Goal: Task Accomplishment & Management: Manage account settings

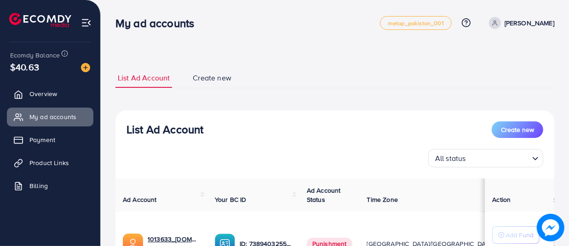
drag, startPoint x: 568, startPoint y: 50, endPoint x: 569, endPoint y: 59, distance: 9.2
click at [568, 59] on html "My ad accounts metap_pakistan_001 Help Center Contact Support Plans and Pricing…" at bounding box center [284, 123] width 569 height 246
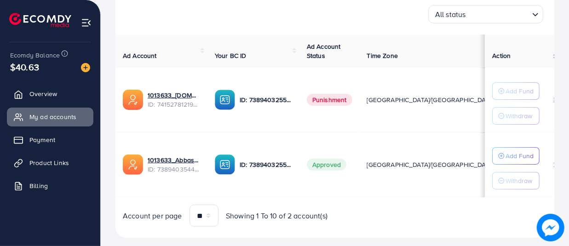
scroll to position [155, 0]
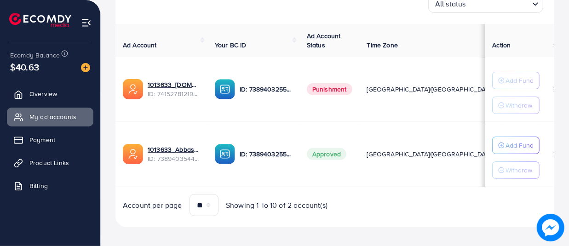
click at [325, 95] on td "Punishment" at bounding box center [329, 89] width 60 height 65
click at [45, 134] on link "Payment" at bounding box center [50, 140] width 86 height 18
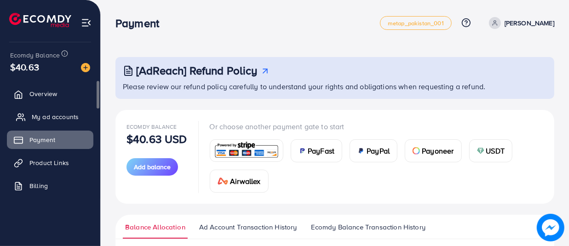
click at [44, 111] on link "My ad accounts" at bounding box center [50, 117] width 86 height 18
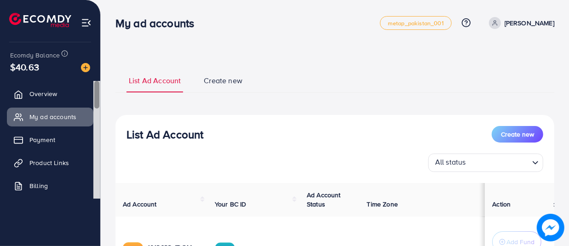
scroll to position [6, 0]
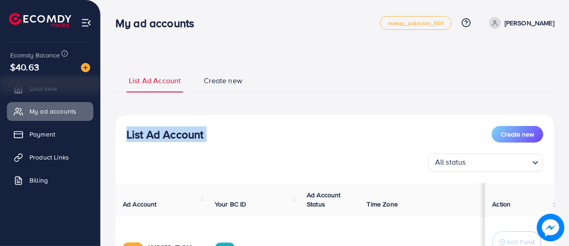
click at [568, 94] on html "My ad accounts metap_pakistan_001 Help Center Contact Support Plans and Pricing…" at bounding box center [284, 123] width 569 height 246
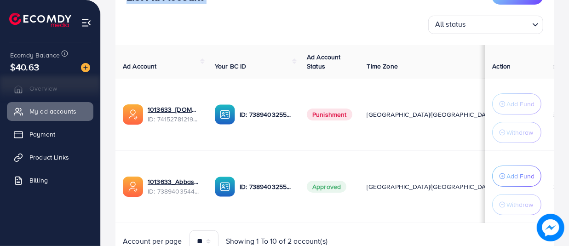
scroll to position [149, 0]
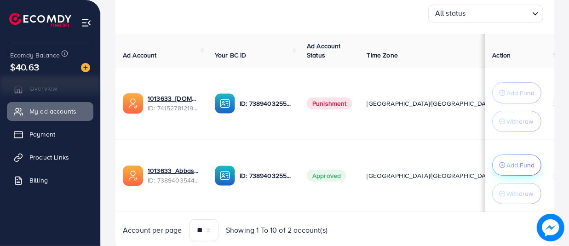
click at [511, 170] on p "Add Fund" at bounding box center [521, 165] width 28 height 11
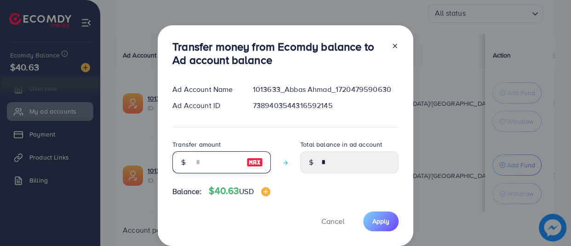
click at [208, 156] on input "number" at bounding box center [217, 162] width 46 height 22
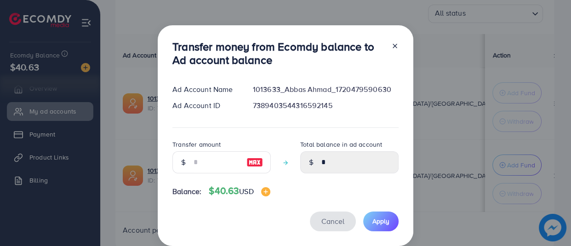
click at [326, 218] on div "Transfer money from Ecomdy balance to Ad account balance Ad Account Name 101363…" at bounding box center [286, 135] width 256 height 221
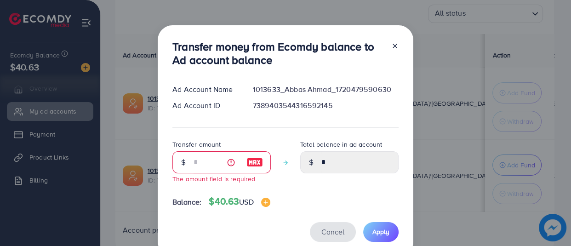
click at [331, 229] on span "Cancel" at bounding box center [332, 232] width 23 height 10
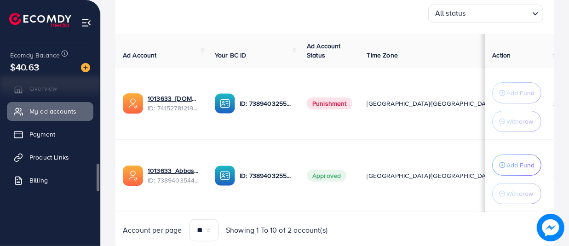
scroll to position [0, 0]
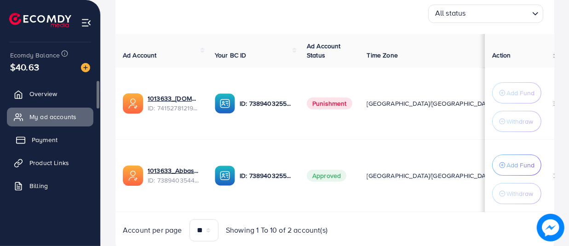
click at [65, 139] on link "Payment" at bounding box center [50, 140] width 86 height 18
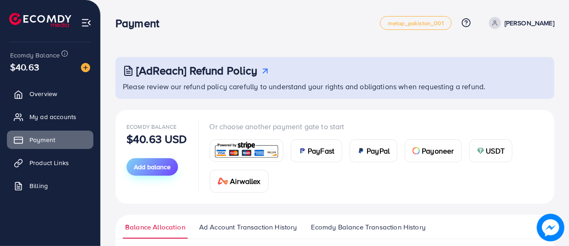
click at [144, 165] on span "Add balance" at bounding box center [152, 166] width 37 height 9
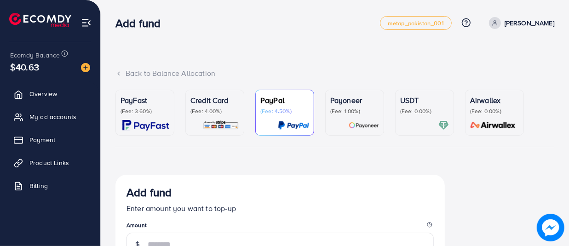
click at [154, 123] on img at bounding box center [145, 125] width 47 height 11
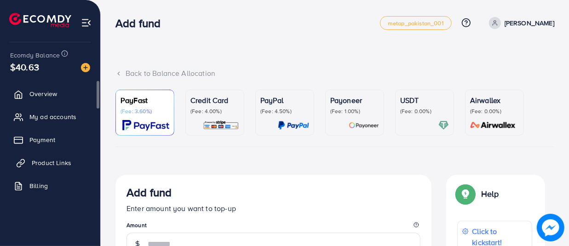
click at [41, 167] on link "Product Links" at bounding box center [50, 163] width 86 height 18
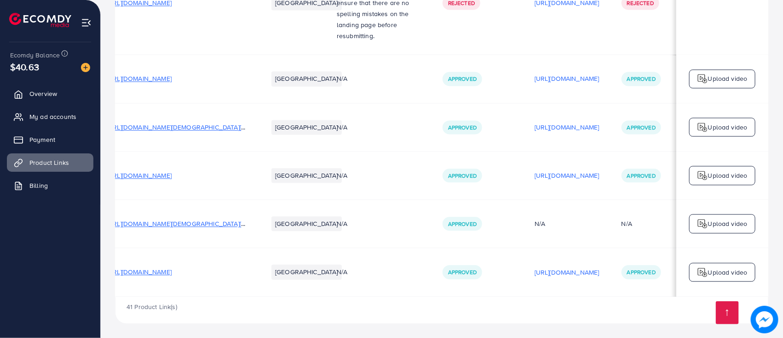
scroll to position [2585, 0]
click at [172, 171] on span "[URL][DOMAIN_NAME]" at bounding box center [139, 175] width 65 height 9
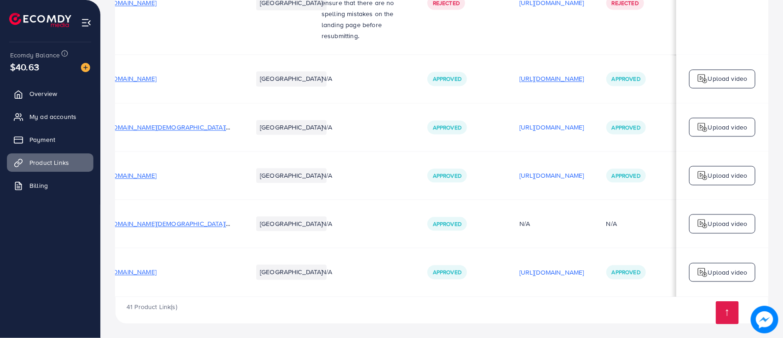
click at [531, 76] on p "[URL][DOMAIN_NAME]" at bounding box center [551, 78] width 65 height 11
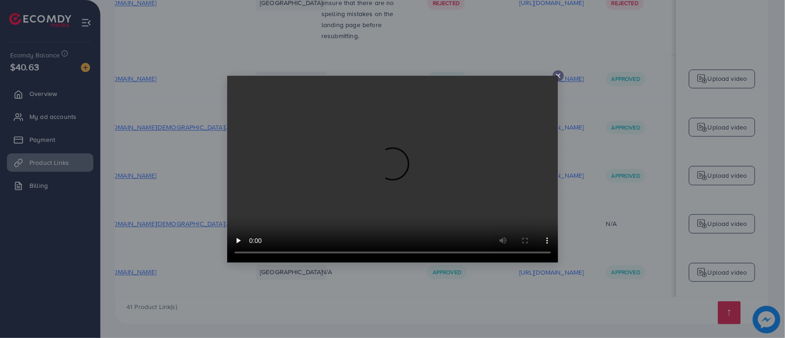
click at [531, 76] on video at bounding box center [392, 169] width 331 height 187
click at [562, 74] on div at bounding box center [558, 75] width 11 height 11
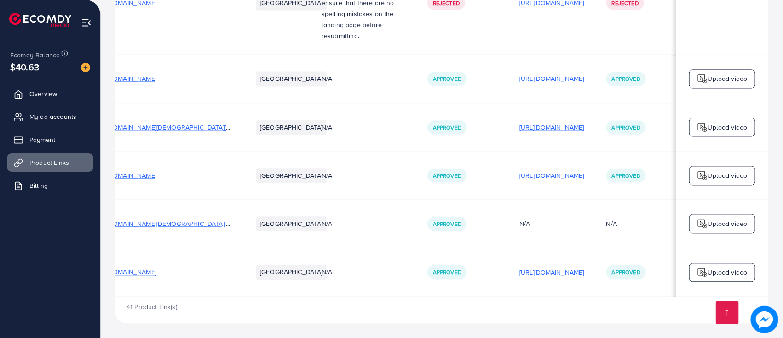
click at [543, 128] on p "[URL][DOMAIN_NAME]" at bounding box center [551, 127] width 65 height 11
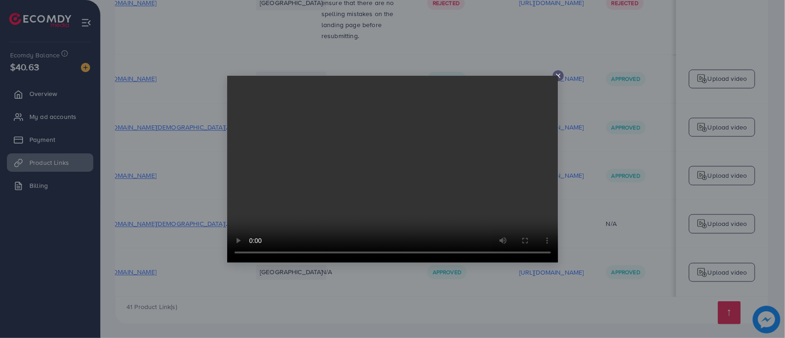
click at [556, 75] on icon at bounding box center [558, 75] width 7 height 7
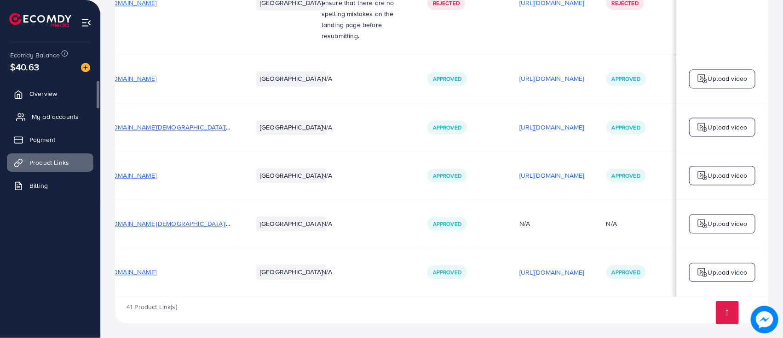
click at [52, 120] on span "My ad accounts" at bounding box center [55, 116] width 47 height 9
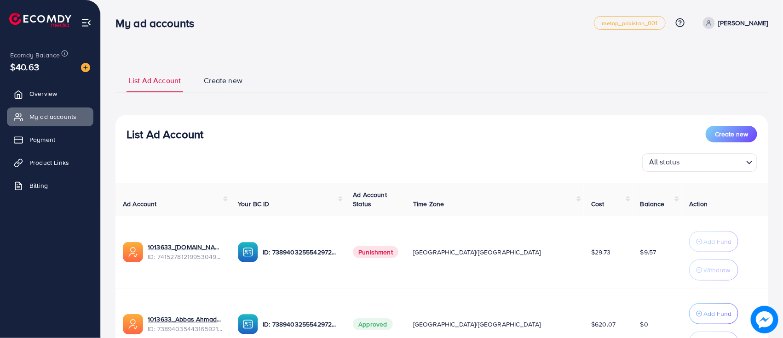
drag, startPoint x: 782, startPoint y: 69, endPoint x: 784, endPoint y: 80, distance: 11.6
click at [568, 80] on html "My ad accounts metap_pakistan_001 Help Center Contact Support Plans and Pricing…" at bounding box center [391, 169] width 783 height 338
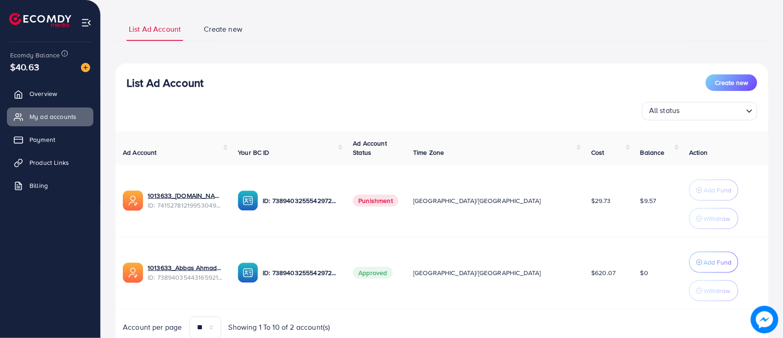
scroll to position [76, 0]
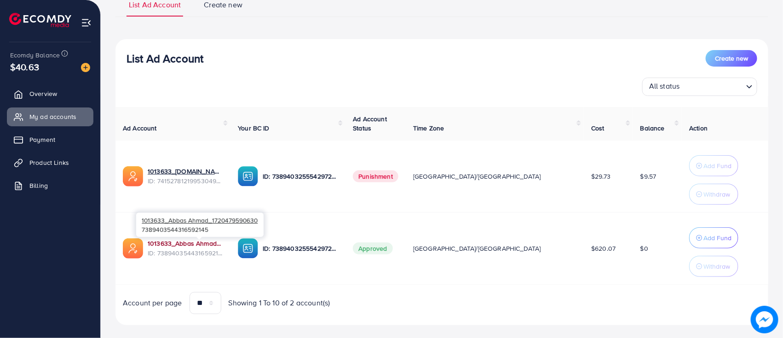
click at [208, 244] on link "1013633_Abbas Ahmad_1720479590630" at bounding box center [185, 243] width 75 height 9
